Goal: Check status: Check status

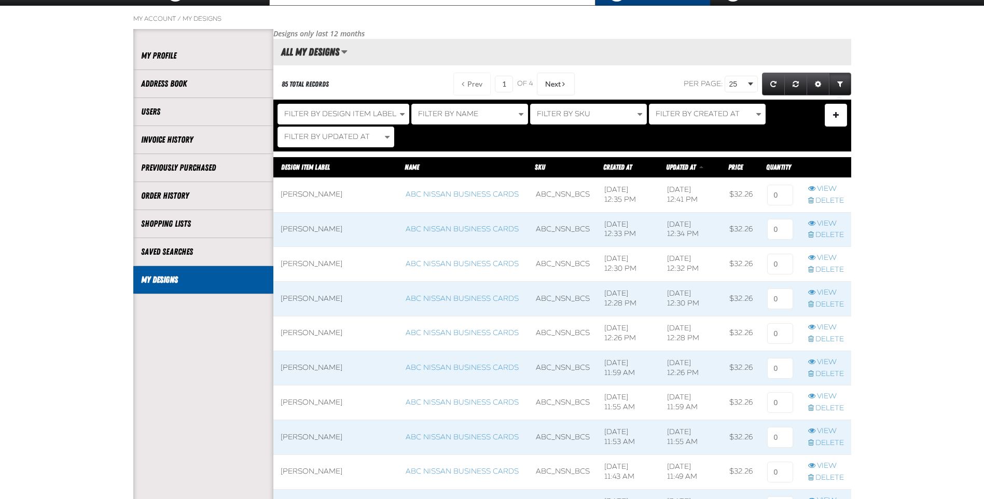
scroll to position [104, 0]
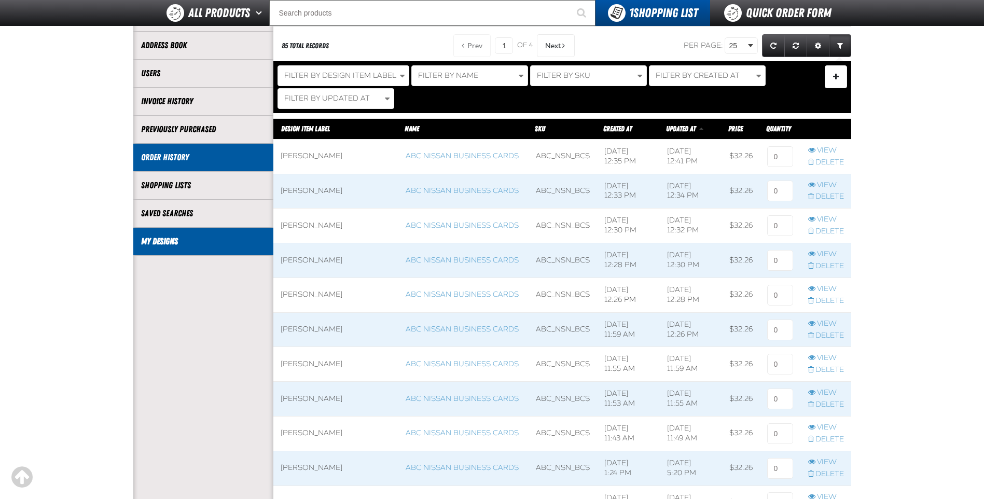
click at [222, 155] on link "Order History" at bounding box center [203, 157] width 124 height 12
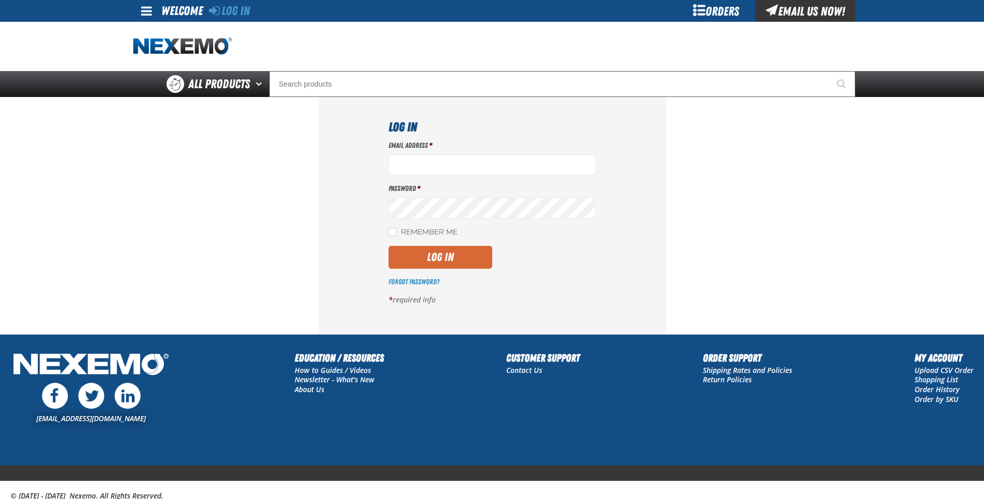
type input "[EMAIL_ADDRESS][DOMAIN_NAME]"
click at [456, 248] on button "Log In" at bounding box center [440, 257] width 104 height 23
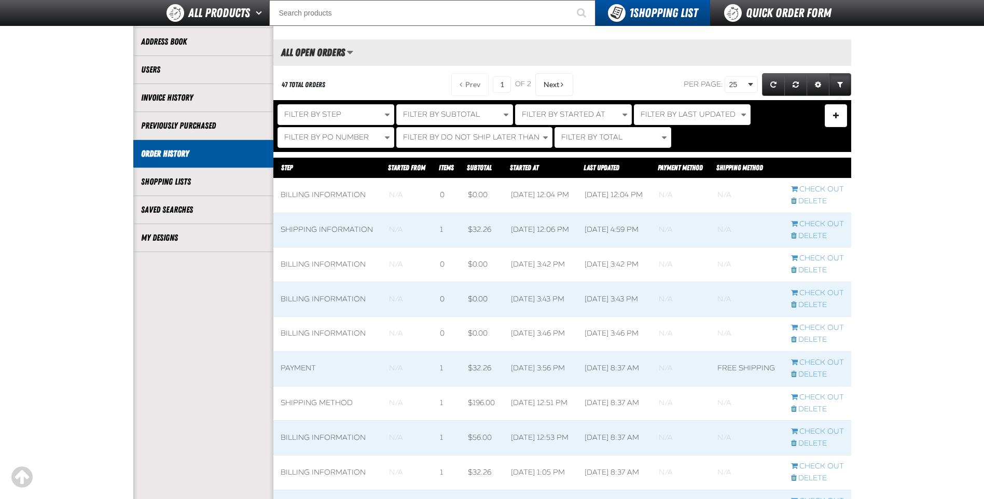
scroll to position [104, 0]
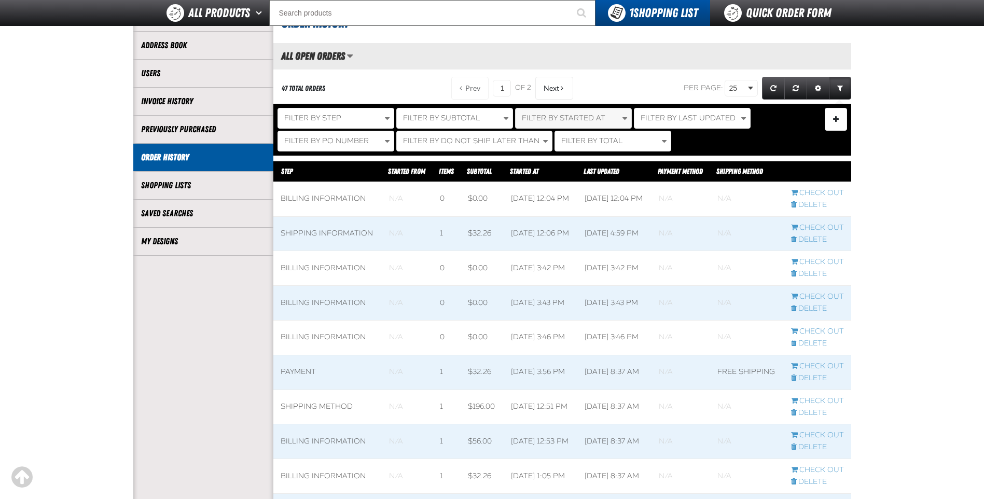
click at [562, 116] on span "Filter By Started At" at bounding box center [563, 118] width 83 height 9
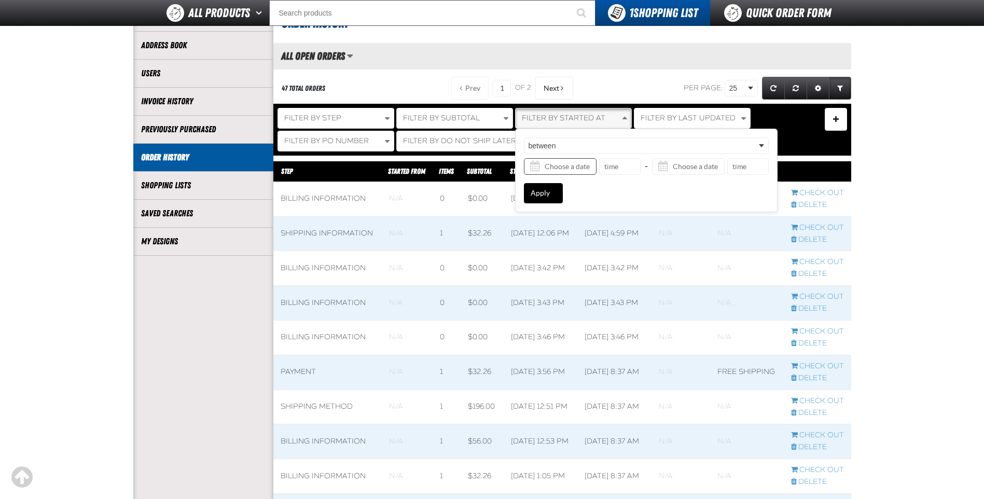
click at [570, 170] on input "Started At filter from date value" at bounding box center [560, 166] width 73 height 17
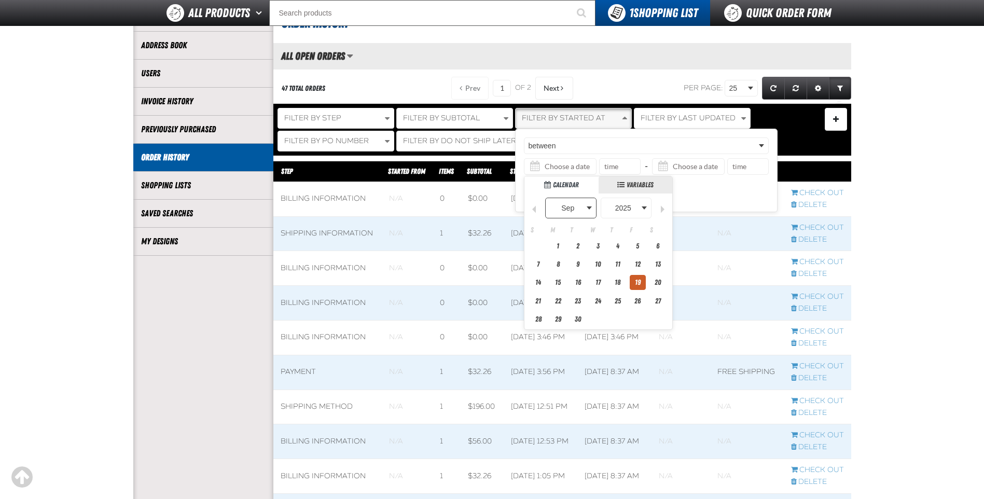
scroll to position [3, 0]
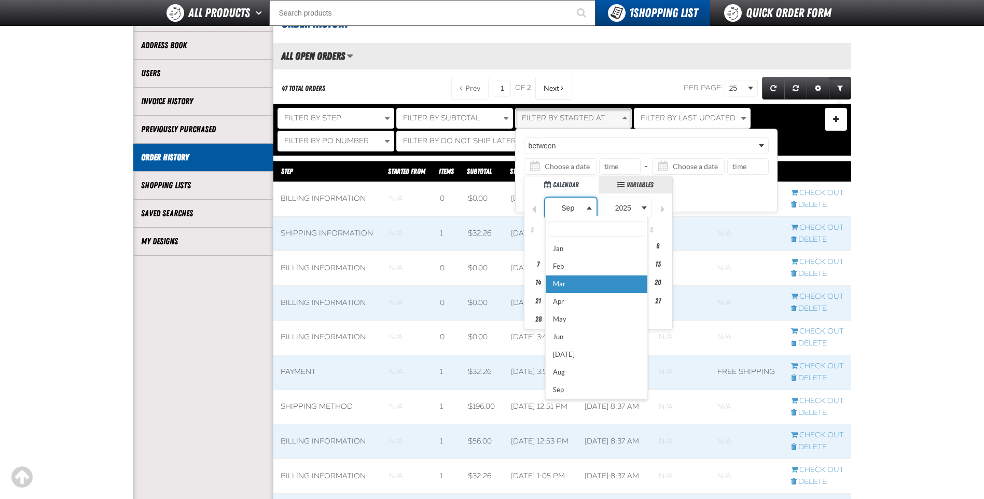
scroll to position [0, 0]
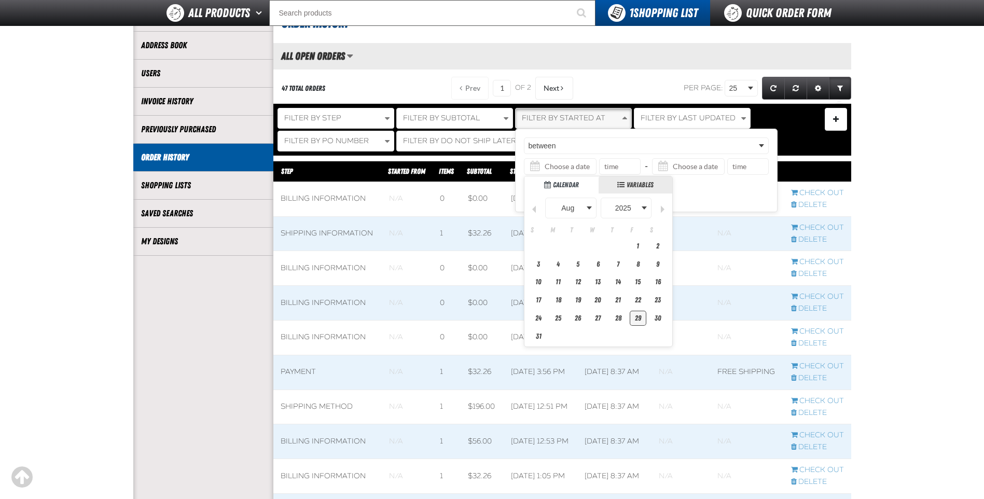
click at [633, 316] on link "29" at bounding box center [637, 318] width 16 height 14
type input "[DATE]"
type input "12:00 AM"
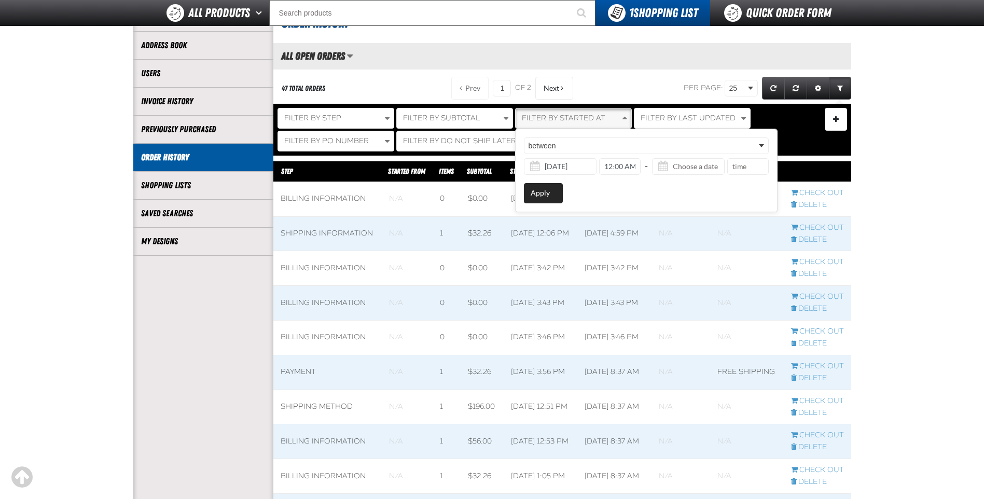
click at [551, 188] on button "Apply" at bounding box center [543, 193] width 39 height 20
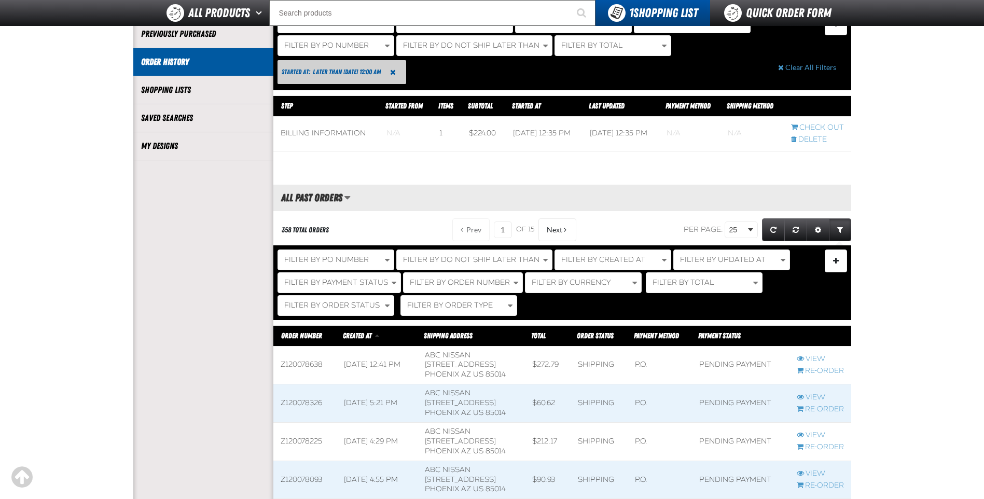
scroll to position [311, 0]
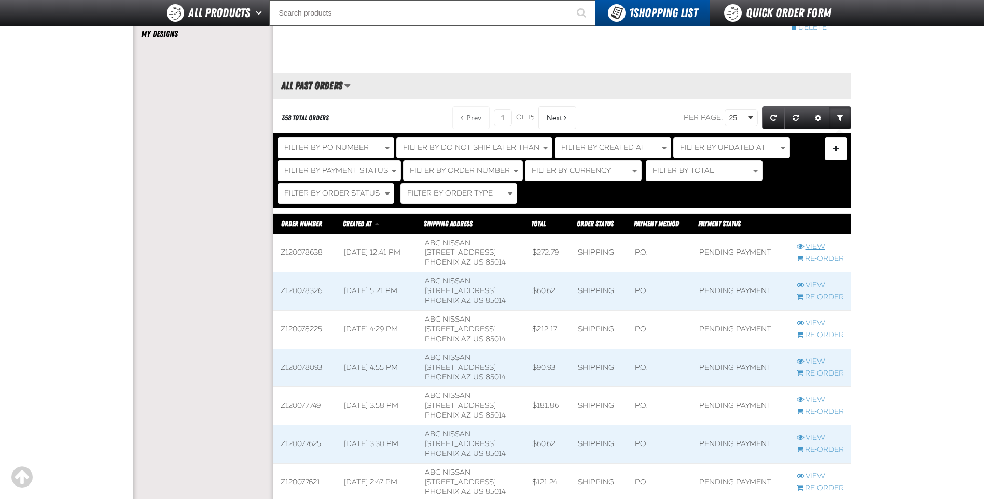
click at [808, 245] on link "View" at bounding box center [819, 247] width 47 height 10
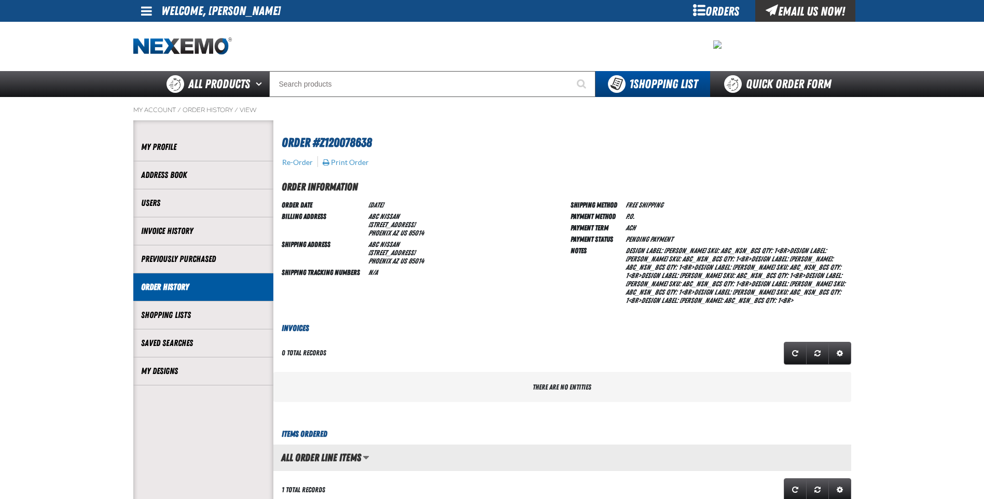
scroll to position [1, 1]
